Goal: Find specific page/section: Find specific page/section

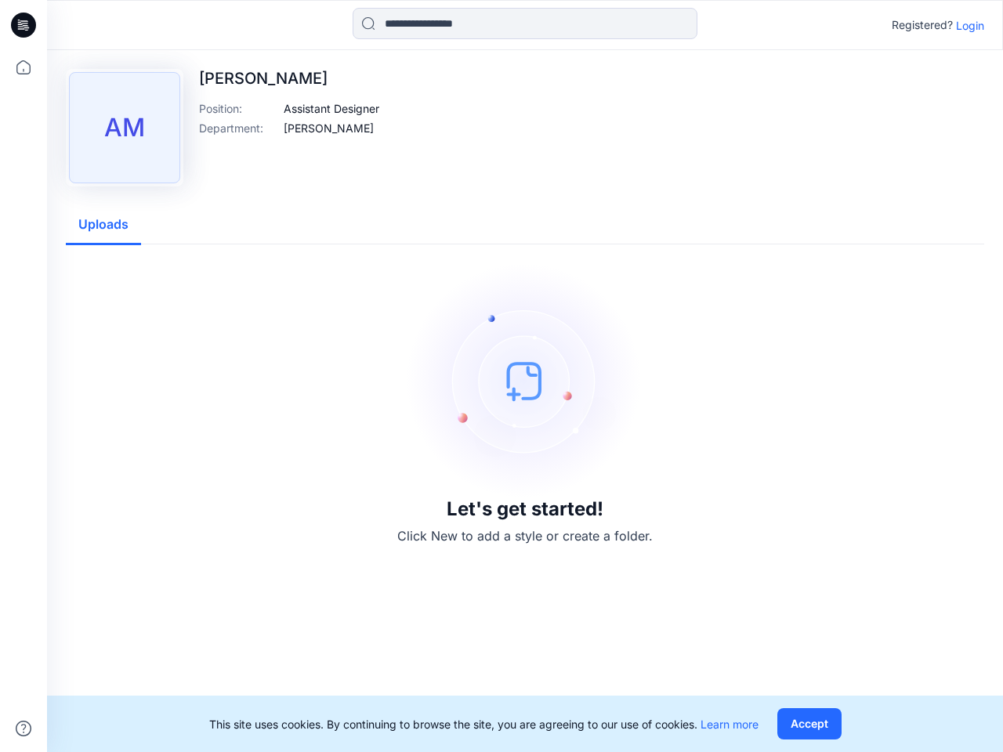
click at [502, 376] on img at bounding box center [524, 380] width 235 height 235
click at [24, 25] on icon at bounding box center [26, 25] width 6 height 1
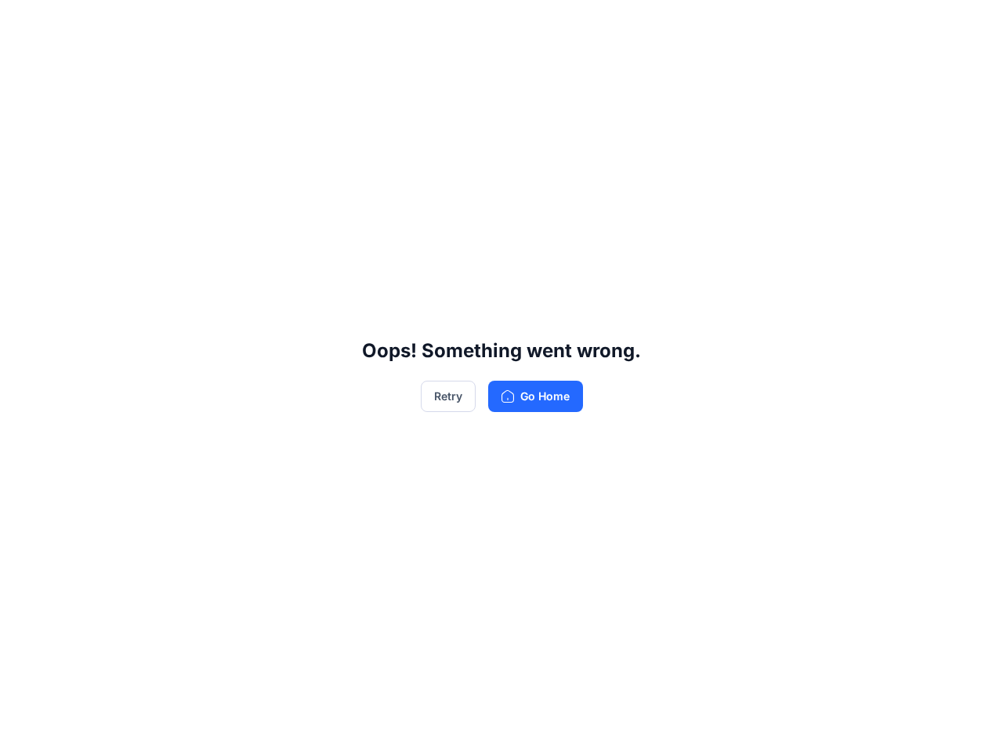
click at [24, 729] on div "Oops! Something went wrong. Retry Go Home" at bounding box center [501, 376] width 1003 height 752
click at [525, 24] on div "Oops! Something went wrong. Retry Go Home" at bounding box center [501, 376] width 1003 height 752
click at [970, 25] on div "Oops! Something went wrong. Retry Go Home" at bounding box center [501, 376] width 1003 height 752
click at [331, 108] on div "Oops! Something went wrong. Retry Go Home" at bounding box center [501, 376] width 1003 height 752
click at [322, 128] on div "Oops! Something went wrong. Retry Go Home" at bounding box center [501, 376] width 1003 height 752
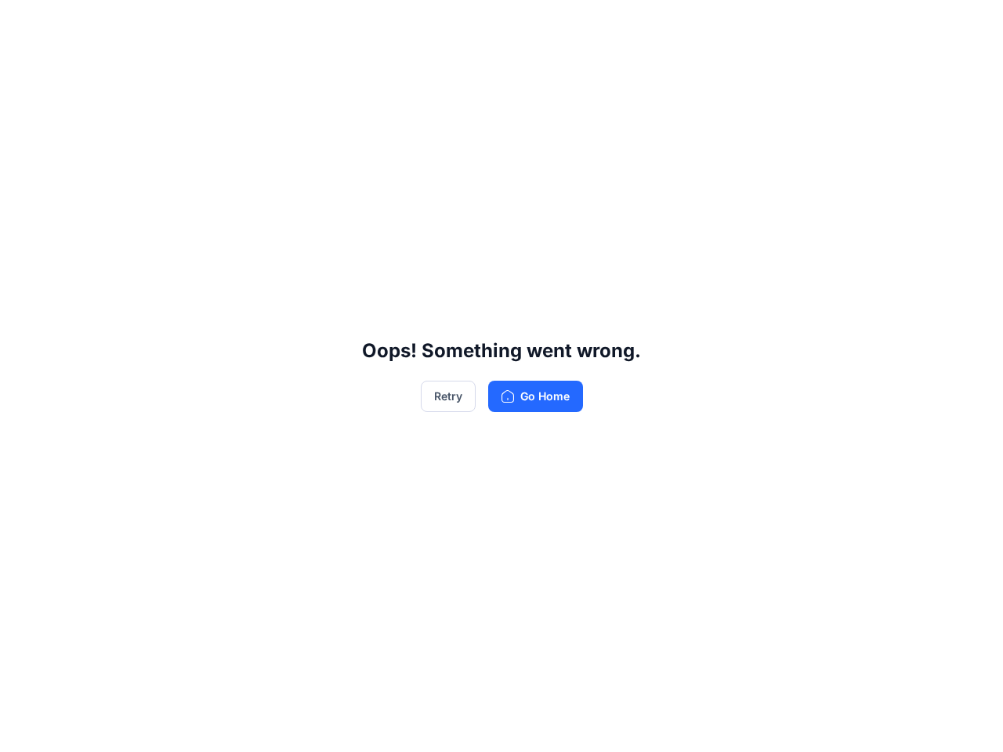
click at [103, 225] on div "Oops! Something went wrong. Retry Go Home" at bounding box center [501, 376] width 1003 height 752
click at [809, 724] on div "Oops! Something went wrong. Retry Go Home" at bounding box center [501, 376] width 1003 height 752
